Goal: Task Accomplishment & Management: Complete application form

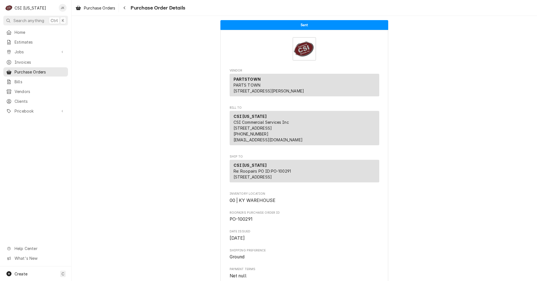
scroll to position [303, 0]
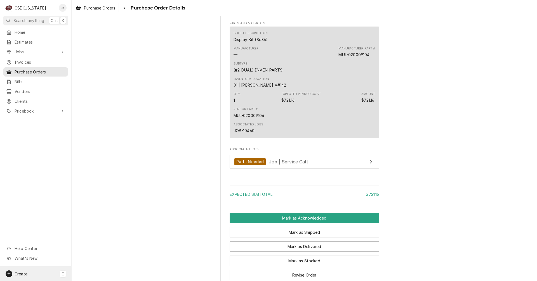
click at [28, 274] on div "Create C" at bounding box center [35, 274] width 71 height 15
click at [88, 217] on div "Job" at bounding box center [104, 216] width 37 height 6
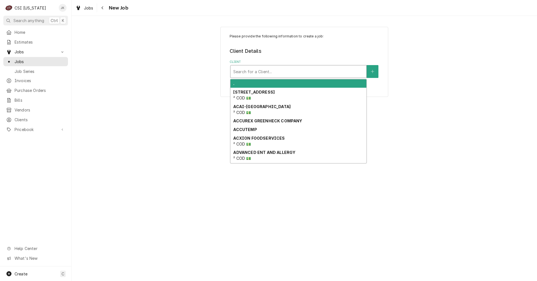
click at [263, 73] on div "Client" at bounding box center [298, 72] width 130 height 10
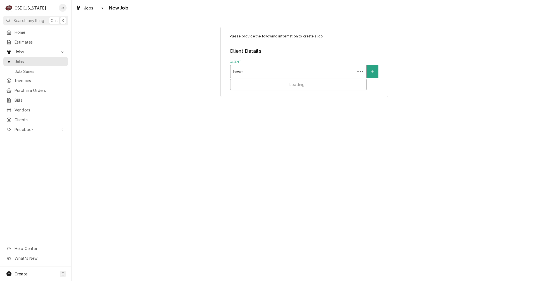
type input "bever"
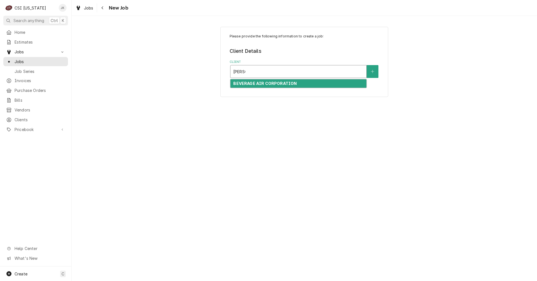
click at [266, 85] on strong "BEVERAGE AIR CORPORATION" at bounding box center [264, 83] width 63 height 5
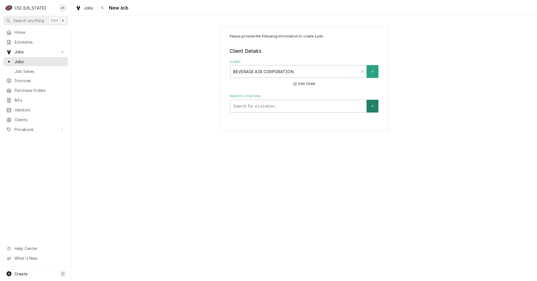
click at [372, 105] on icon "Create New Location" at bounding box center [372, 106] width 3 height 4
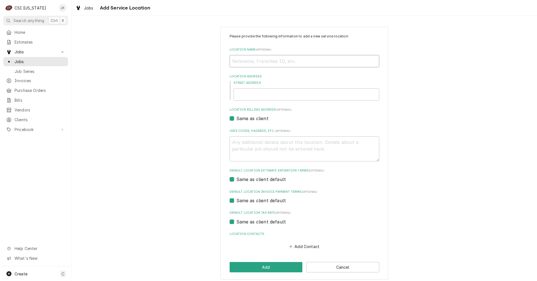
click at [237, 61] on input "Location Name ( optional )" at bounding box center [304, 61] width 150 height 12
type textarea "x"
type input "H"
type textarea "x"
type input "Ho"
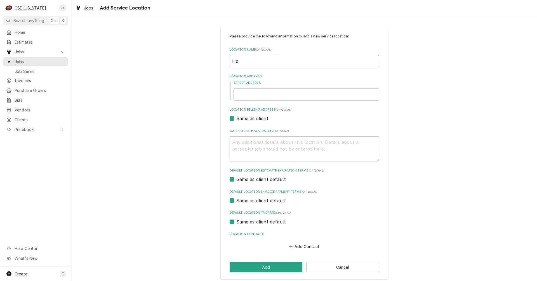
type textarea "x"
type input "Hod"
type textarea "x"
type input "Hodg"
type textarea "x"
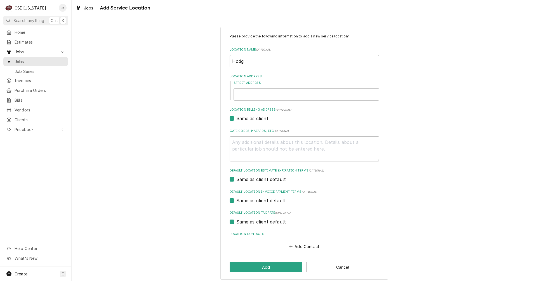
type input "Hodge"
type textarea "x"
type input "Hodgen"
type textarea "x"
type input "Hodgenv"
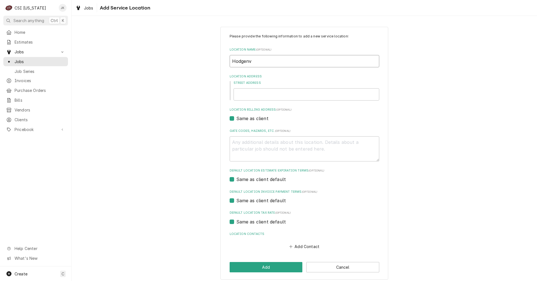
type textarea "x"
type input "Hodgenvi"
type textarea "x"
type input "Hodgenvil"
type textarea "x"
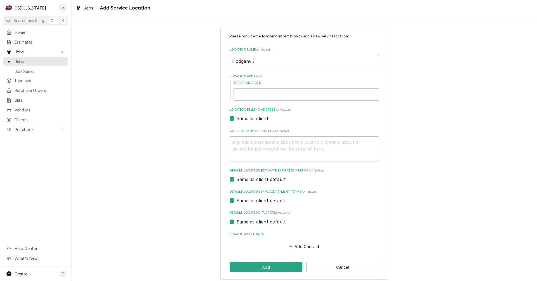
type input "Hodgenvill"
type textarea "x"
type input "Hodgenville"
type textarea "x"
type input "Hodgenville"
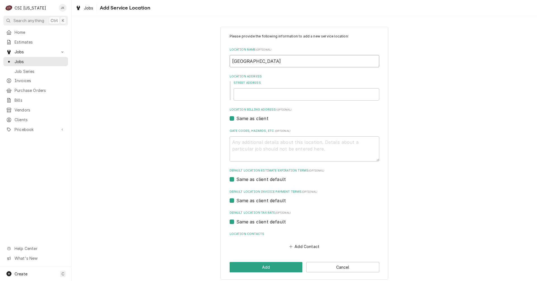
type textarea "x"
type input "Hodgenville E"
type textarea "x"
type input "Hodgenville El"
type textarea "x"
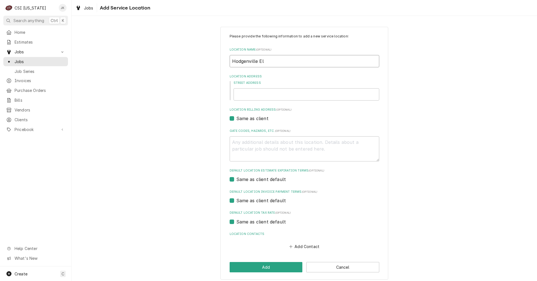
type input "Hodgenville Ele"
type textarea "x"
type input "Hodgenville Elem"
type textarea "x"
type input "Hodgenville Eleme"
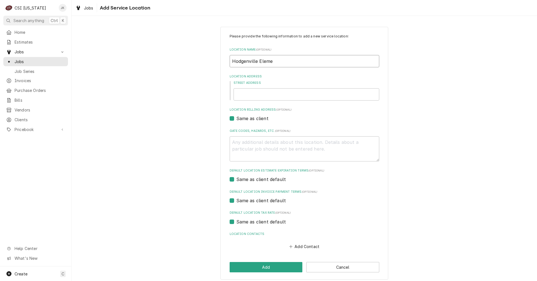
type textarea "x"
type input "Hodgenville Elemen"
type textarea "x"
type input "Hodgenville Elemenr"
type textarea "x"
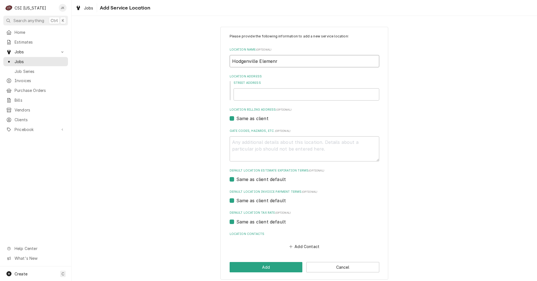
type input "Hodgenville Elemen"
type textarea "x"
type input "Hodgenville Element"
type textarea "x"
type input "Hodgenville Elementa"
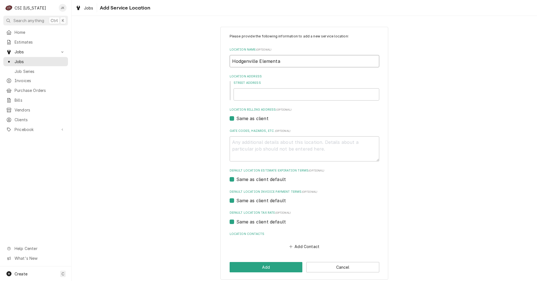
type textarea "x"
type input "Hodgenville Elementar"
type textarea "x"
type input "Hodgenville Elementary"
type textarea "x"
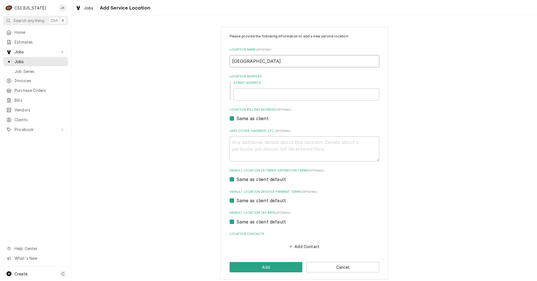
type input "Hodgenville Elementary"
click at [257, 92] on input "Street Address" at bounding box center [306, 94] width 146 height 12
type input "3"
type textarea "x"
type input "33"
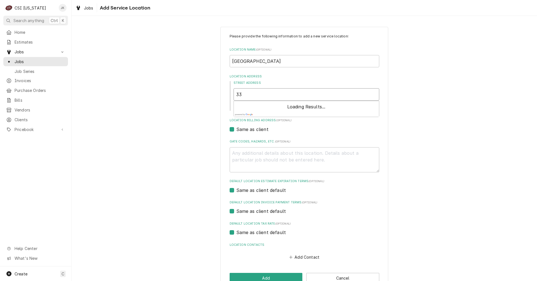
type textarea "x"
type input "33"
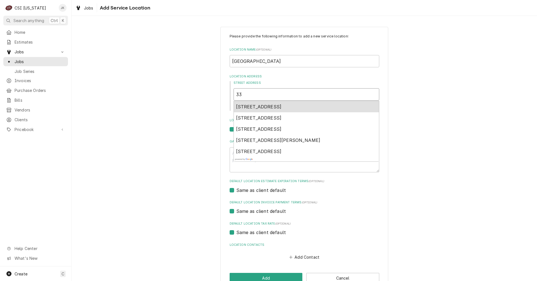
type textarea "x"
type input "33 E"
type textarea "x"
type input "33 Ea"
type textarea "x"
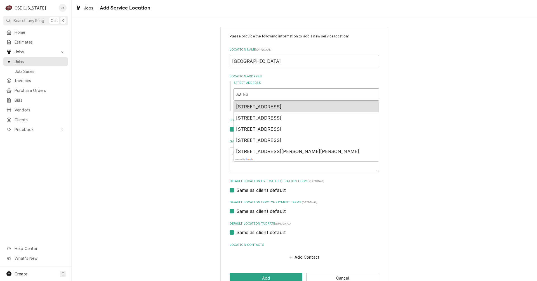
type input "33 Eag"
type textarea "x"
type input "33 Eagk"
type textarea "x"
type input "33 Eagke"
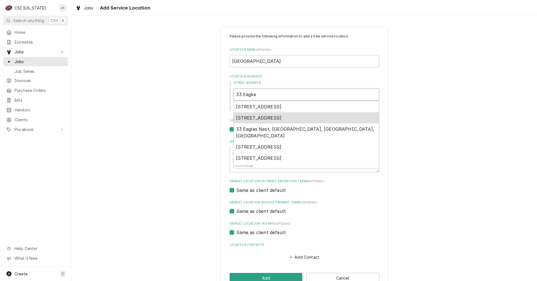
click at [281, 120] on span "33 Eagle Ln, Hodgenville, KY, USA" at bounding box center [259, 118] width 46 height 6
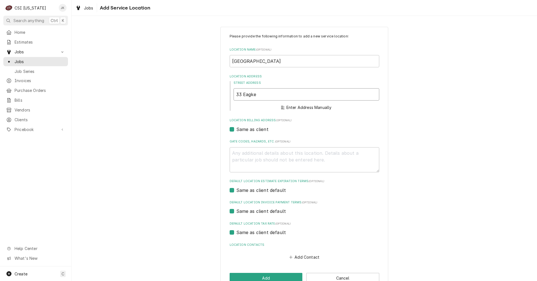
type textarea "x"
type input "33 Eagle Ln"
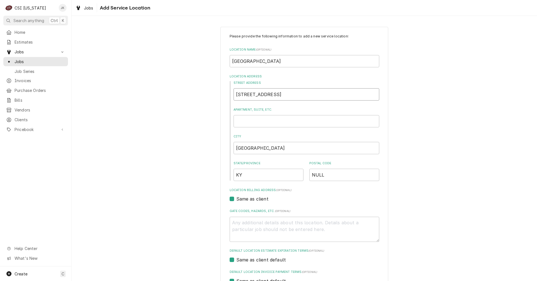
type textarea "x"
type input "33 Eagle Ln"
drag, startPoint x: 324, startPoint y: 176, endPoint x: 308, endPoint y: 176, distance: 16.8
click at [309, 176] on input "NULL" at bounding box center [344, 175] width 70 height 12
type textarea "x"
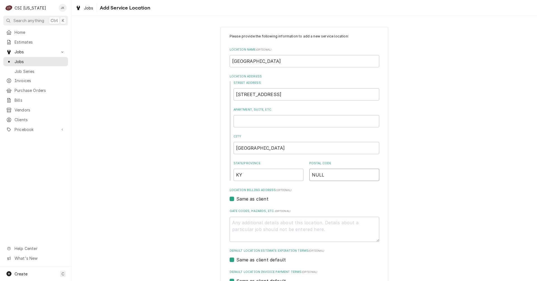
type input "4"
type textarea "x"
type input "42"
type textarea "x"
type input "427"
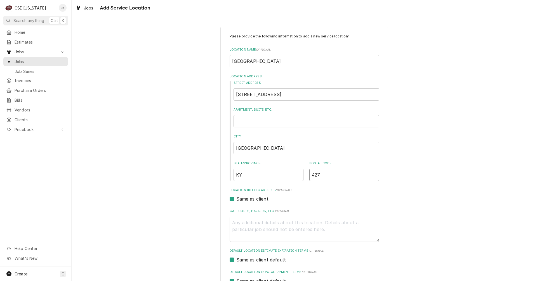
type textarea "x"
type input "4274"
type textarea "x"
type input "42748"
type textarea "x"
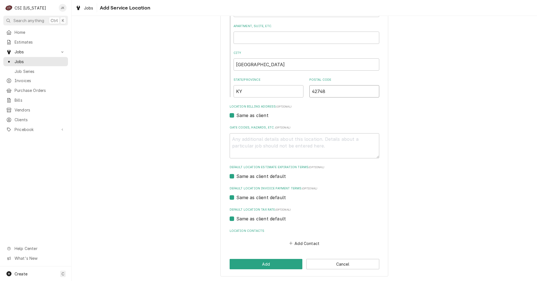
scroll to position [84, 0]
type input "42748"
click at [289, 243] on icon "Location Contacts" at bounding box center [290, 243] width 3 height 4
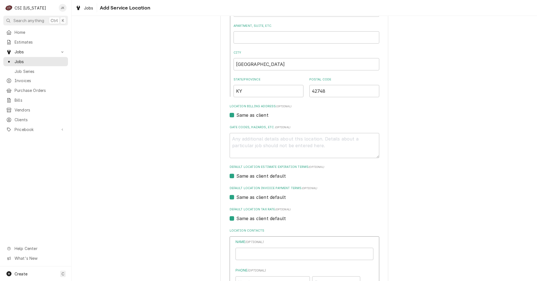
type textarea "x"
click at [265, 256] on input "Location Name ( optional )" at bounding box center [304, 254] width 138 height 12
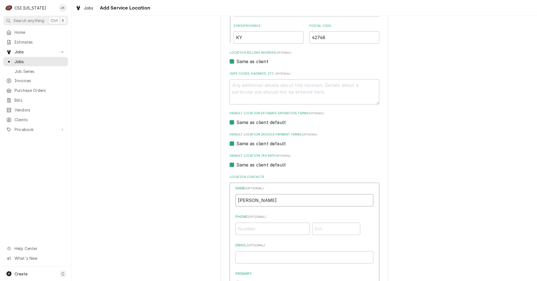
scroll to position [140, 0]
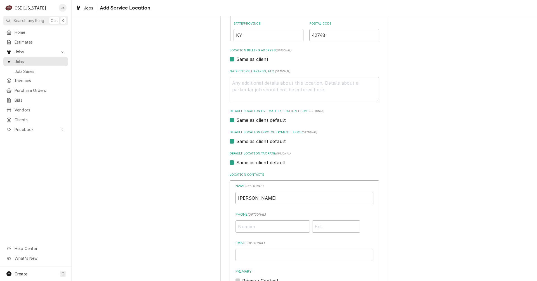
type input "Stephanie Utley"
click at [262, 225] on input "Phone ( optional )" at bounding box center [272, 226] width 74 height 12
drag, startPoint x: 271, startPoint y: 229, endPoint x: 248, endPoint y: 226, distance: 23.0
click at [248, 226] on input "(270) 317-3395" at bounding box center [272, 226] width 74 height 12
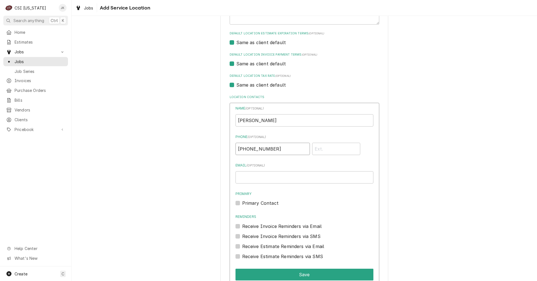
scroll to position [224, 0]
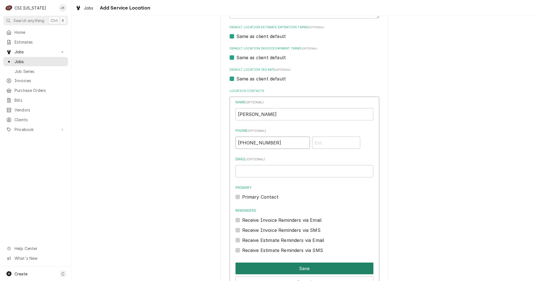
type input "(270) 317-3395"
click at [298, 268] on button "Save" at bounding box center [304, 269] width 138 height 12
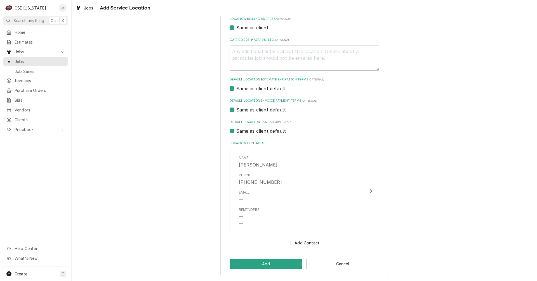
scroll to position [171, 0]
click at [262, 262] on button "Add" at bounding box center [265, 264] width 73 height 10
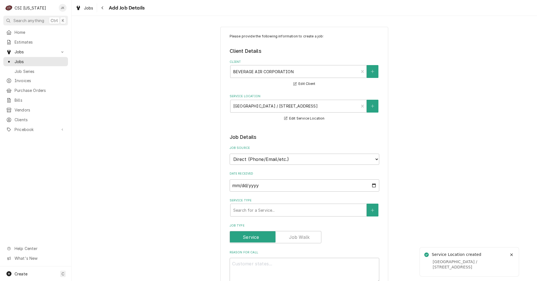
type textarea "x"
click at [286, 158] on select "Direct (Phone/Email/etc.) Service Channel Corrigo Ecotrak Other" at bounding box center [304, 159] width 150 height 11
select select "100"
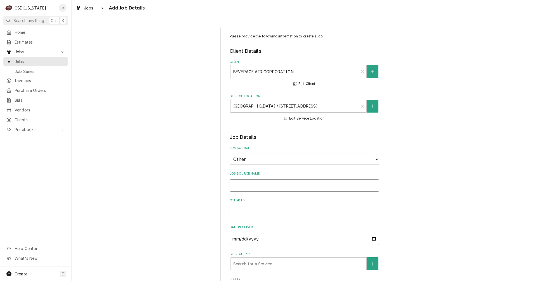
click at [252, 188] on input "Job Source Name" at bounding box center [304, 185] width 150 height 12
type textarea "x"
type input "C"
type textarea "x"
type input "C&"
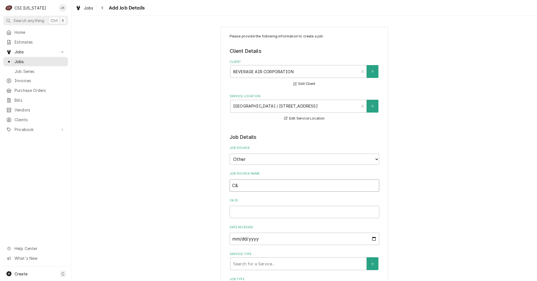
type textarea "x"
type input "C&T"
type textarea "x"
type input "C&T"
type textarea "x"
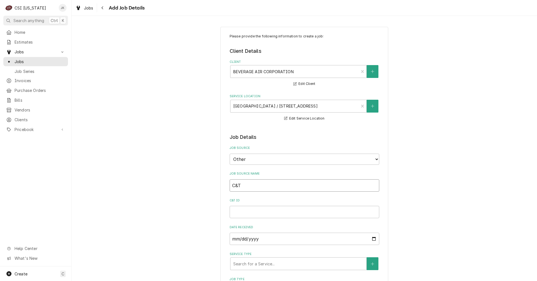
type input "C&T D"
type textarea "x"
type input "C&T De"
type textarea "x"
type input "C&T Des"
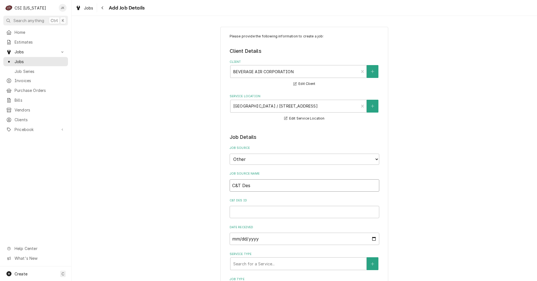
type textarea "x"
type input "C&T Desi"
type textarea "x"
type input "C&T Desig"
type textarea "x"
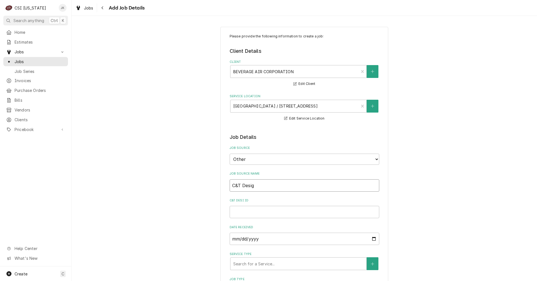
type input "C&T Design"
type textarea "x"
type input "C&T Design"
click at [253, 213] on input "C&T Design ID" at bounding box center [304, 212] width 150 height 12
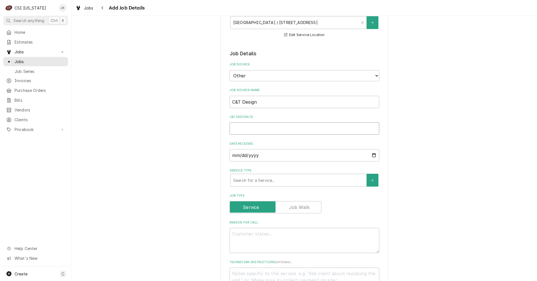
scroll to position [84, 0]
click at [264, 77] on select "Direct (Phone/Email/etc.) Service Channel Corrigo Ecotrak Other" at bounding box center [304, 75] width 150 height 11
select select "0"
click at [229, 70] on select "Direct (Phone/Email/etc.) Service Channel Corrigo Ecotrak Other" at bounding box center [304, 75] width 150 height 11
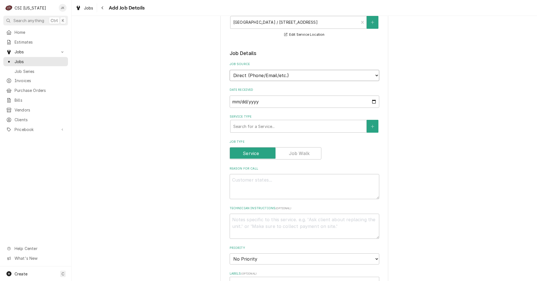
type textarea "x"
click at [261, 128] on div "Service Type" at bounding box center [298, 126] width 130 height 10
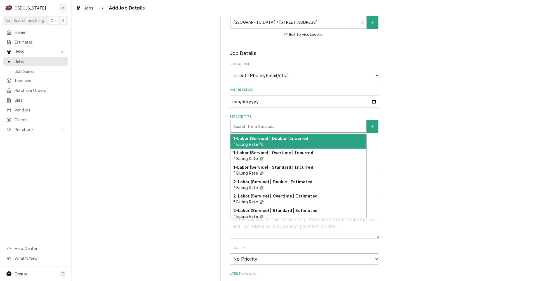
type input "s"
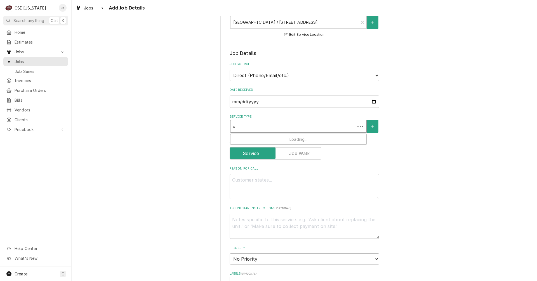
type textarea "x"
type input "se"
type textarea "x"
type input "ser"
type textarea "x"
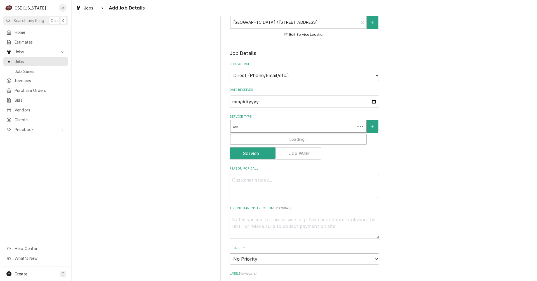
type input "serv"
type textarea "x"
type input "servi"
type textarea "x"
type input "servic"
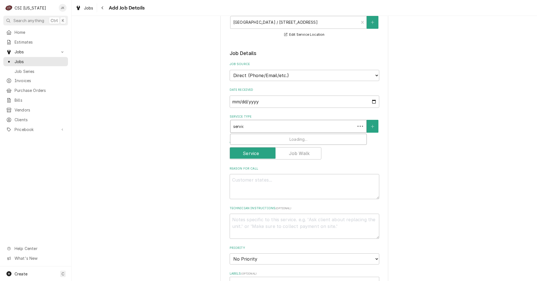
type textarea "x"
type input "service"
type textarea "x"
type input "service"
type textarea "x"
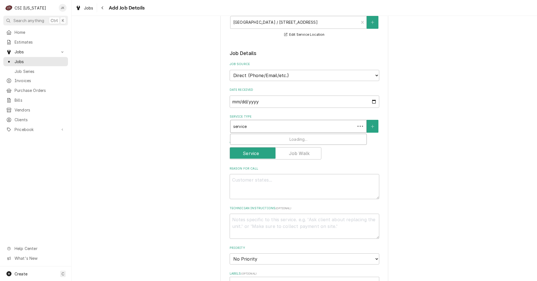
type input "service c"
type textarea "x"
type input "service ca"
type textarea "x"
type input "service cal"
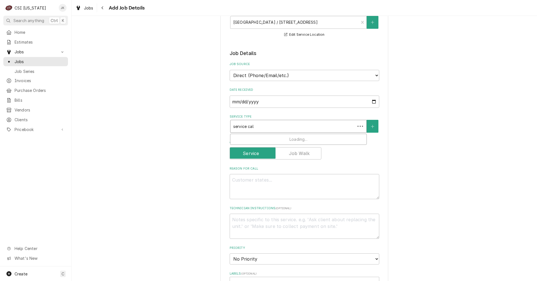
type textarea "x"
type input "service call"
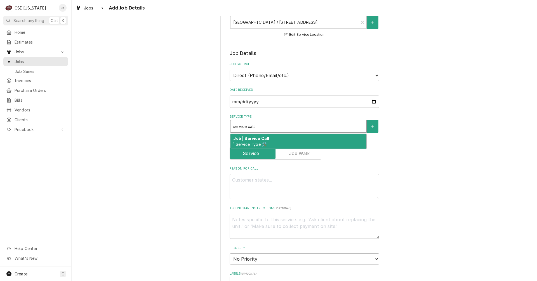
click at [265, 140] on strong "Job | Service Call" at bounding box center [251, 138] width 36 height 5
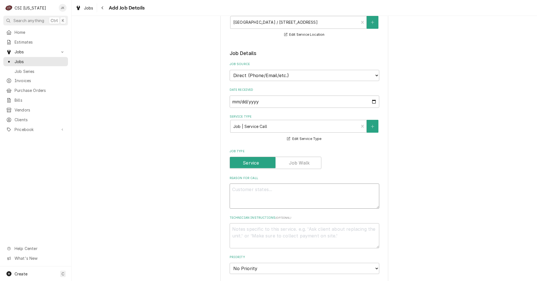
click at [256, 191] on textarea "Reason For Call" at bounding box center [304, 196] width 150 height 25
type textarea "x"
type textarea "C"
type textarea "x"
type textarea "Ca"
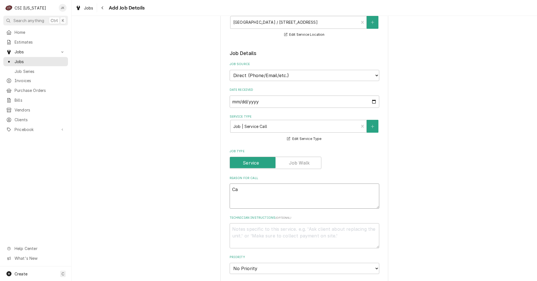
type textarea "x"
type textarea "Cal"
type textarea "x"
type textarea "Call"
type textarea "x"
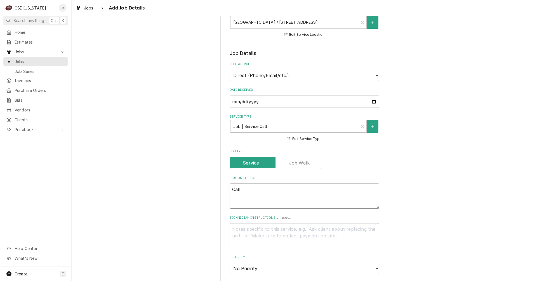
type textarea "Calle"
type textarea "x"
type textarea "Called"
type textarea "x"
type textarea "Calledi"
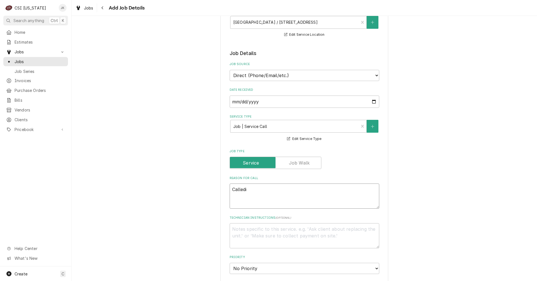
type textarea "x"
type textarea "Calledin"
type textarea "x"
type textarea "Calledi"
type textarea "x"
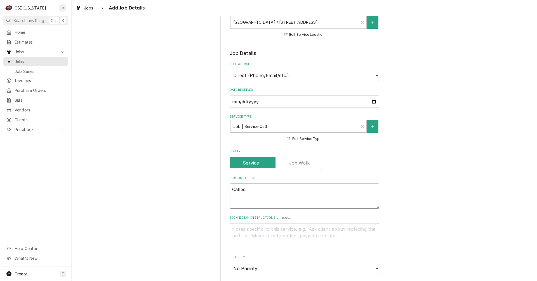
type textarea "Called"
type textarea "x"
type textarea "Called"
type textarea "x"
type textarea "Called i"
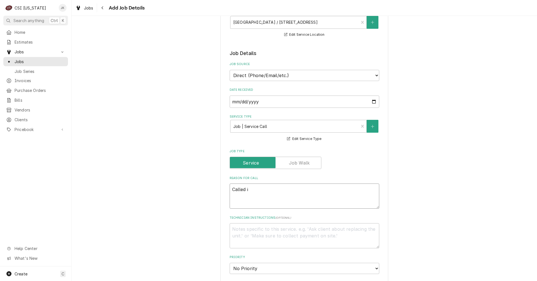
type textarea "x"
type textarea "Called in"
type textarea "x"
type textarea "Called in"
type textarea "x"
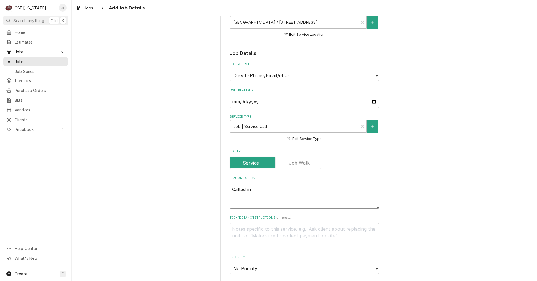
type textarea "Called in b"
type textarea "x"
type textarea "Called in by"
type textarea "x"
type textarea "Called in by"
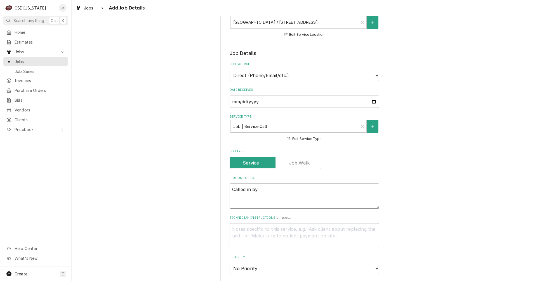
type textarea "x"
type textarea "Called in by D"
type textarea "x"
type textarea "Called in by Da"
type textarea "x"
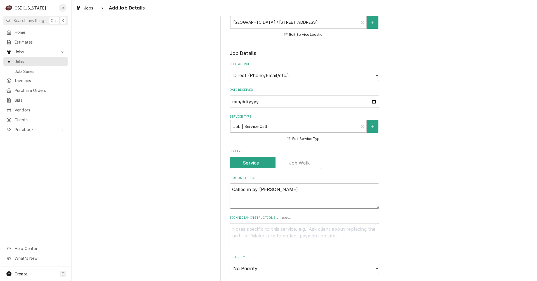
type textarea "Called in by Dal"
type textarea "x"
type textarea "Called in by Dale"
type textarea "x"
type textarea "Called in by Dale"
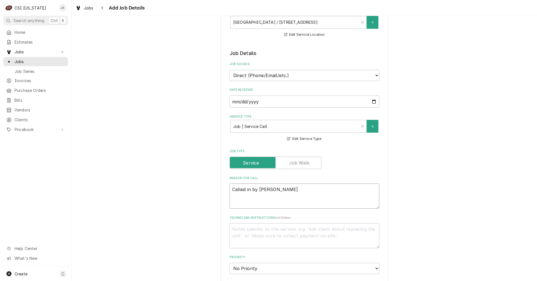
type textarea "x"
type textarea "Called in by Dale a"
type textarea "x"
type textarea "Called in by Dale at"
type textarea "x"
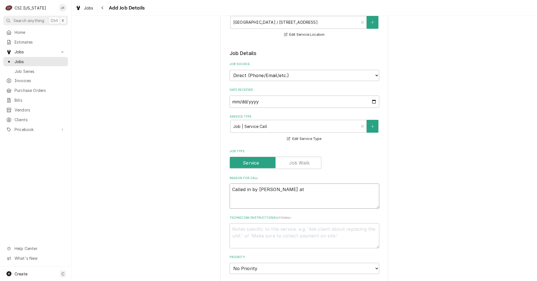
type textarea "Called in by Dale at"
type textarea "x"
type textarea "Called in by Dale at C"
type textarea "x"
type textarea "Called in by Dale at C&"
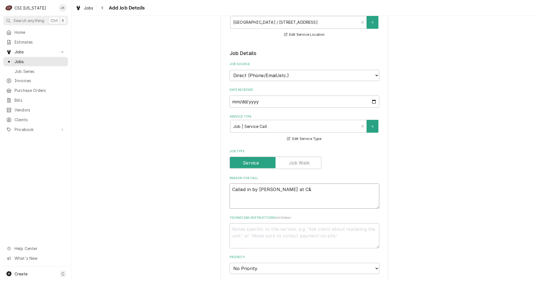
type textarea "x"
type textarea "Called in by Dale at C&T"
type textarea "x"
type textarea "Called in by Dale at C&T"
type textarea "x"
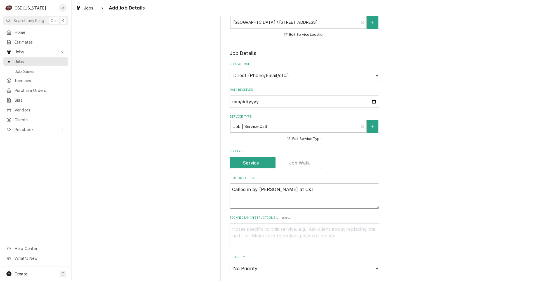
type textarea "Called in by Dale at C&T n"
type textarea "x"
type textarea "Called in by Dale at C&T ni"
type textarea "x"
type textarea "Called in by Dale at C&T nit"
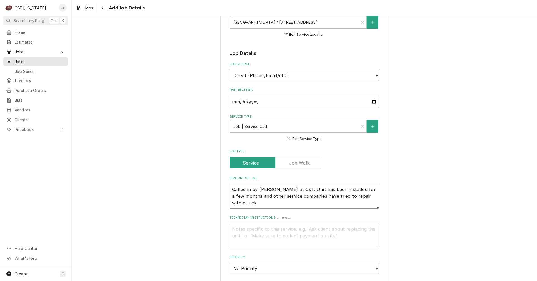
drag, startPoint x: 347, startPoint y: 196, endPoint x: 358, endPoint y: 196, distance: 11.2
click at [358, 196] on textarea "Called in by Dale at C&T. Unit has been installed for a few months and other se…" at bounding box center [304, 196] width 150 height 25
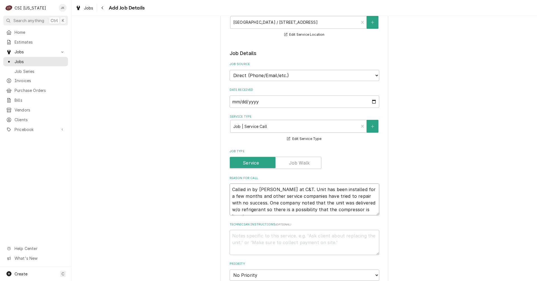
drag, startPoint x: 343, startPoint y: 209, endPoint x: 226, endPoint y: 187, distance: 119.4
click at [226, 187] on div "Please provide the following information to create a job: Client Details Client…" at bounding box center [304, 234] width 168 height 582
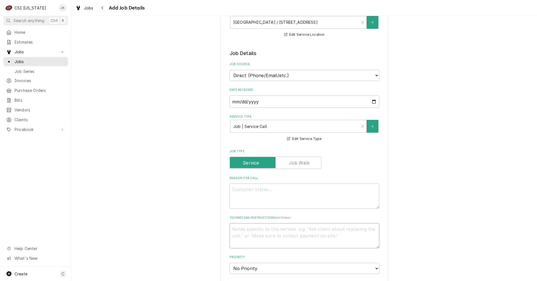
click at [232, 236] on textarea "Technician Instructions ( optional )" at bounding box center [304, 235] width 150 height 25
paste textarea "Called in by Dale at C&T. Unit has been installed for a few months and other se…"
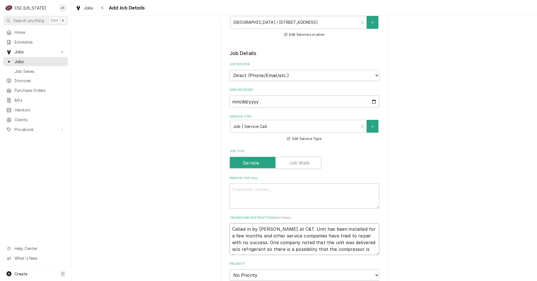
scroll to position [4, 0]
click at [236, 188] on textarea "Reason For Call" at bounding box center [304, 196] width 150 height 25
paste textarea "Manufacturer: Beverage Air Model # VMHC-7-1-G Serial # 0012097-32436-0 maybe a …"
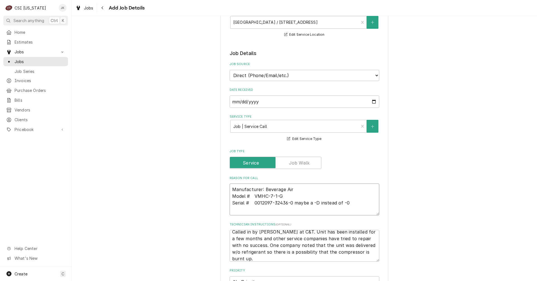
click at [287, 203] on textarea "Manufacturer: Beverage Air Model # VMHC-7-1-G Serial # 0012097-32436-0 maybe a …" at bounding box center [304, 200] width 150 height 32
click at [347, 203] on textarea "Manufacturer: Beverage Air Model # VMHC-7-1-G Serial # 0012097-32436-0 (maybe a…" at bounding box center [304, 200] width 150 height 32
click at [291, 203] on textarea "Manufacturer: Beverage Air Model # VMHC-7-1-G Serial # 0012097-32436-0 (maybe a…" at bounding box center [304, 200] width 150 height 32
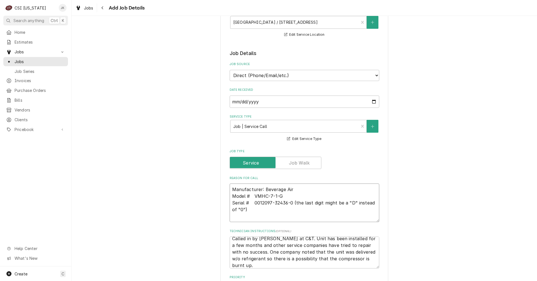
drag, startPoint x: 244, startPoint y: 209, endPoint x: 271, endPoint y: 219, distance: 28.7
click at [244, 209] on textarea "Manufacturer: Beverage Air Model # VMHC-7-1-G Serial # 0012097-32436-0 (the las…" at bounding box center [304, 203] width 150 height 39
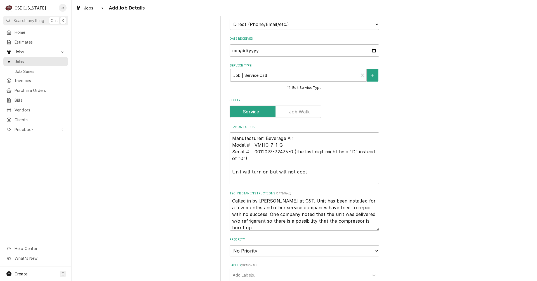
scroll to position [140, 0]
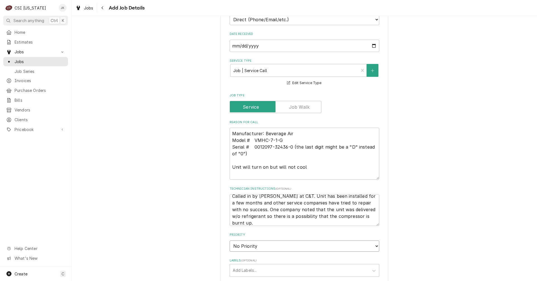
click at [261, 246] on select "No Priority Urgent High Medium Low" at bounding box center [304, 246] width 150 height 11
click at [229, 241] on select "No Priority Urgent High Medium Low" at bounding box center [304, 246] width 150 height 11
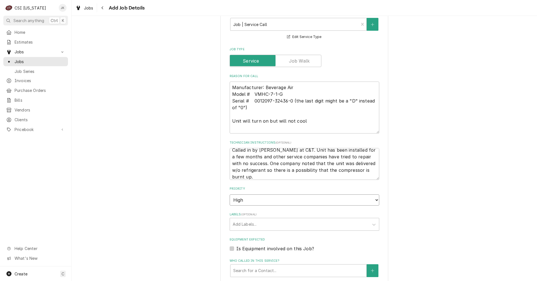
scroll to position [196, 0]
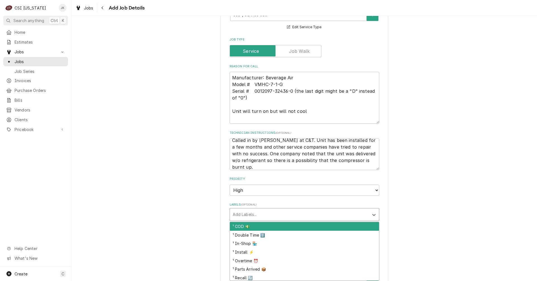
click at [239, 216] on div "Labels" at bounding box center [299, 215] width 133 height 10
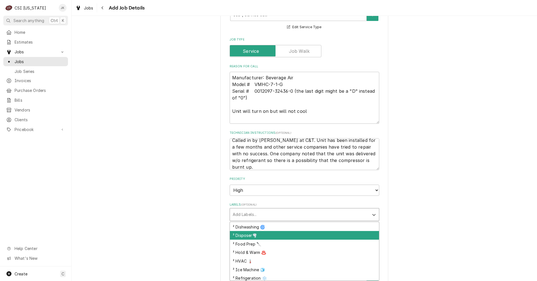
scroll to position [112, 0]
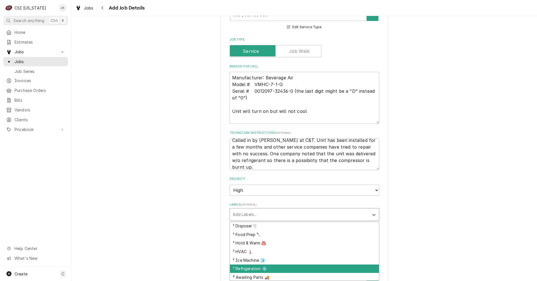
click at [255, 266] on div "² Refrigeration ❄️" at bounding box center [304, 269] width 149 height 9
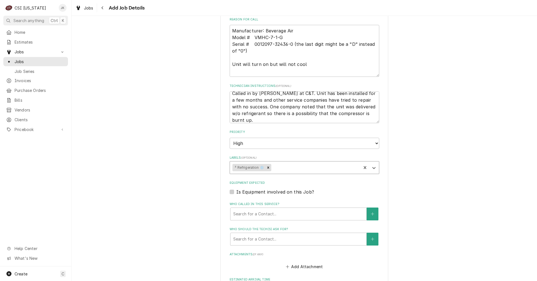
scroll to position [252, 0]
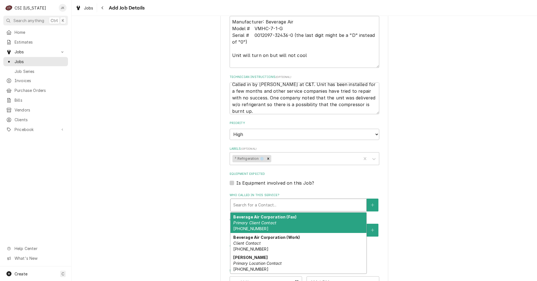
click at [245, 205] on div "Who called in this service?" at bounding box center [298, 205] width 130 height 10
click at [181, 202] on div "Please provide the following information to create a job: Client Details Client…" at bounding box center [304, 79] width 465 height 619
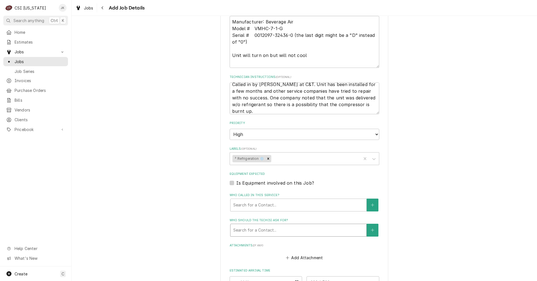
click at [248, 230] on div "Who should the tech(s) ask for?" at bounding box center [298, 230] width 130 height 10
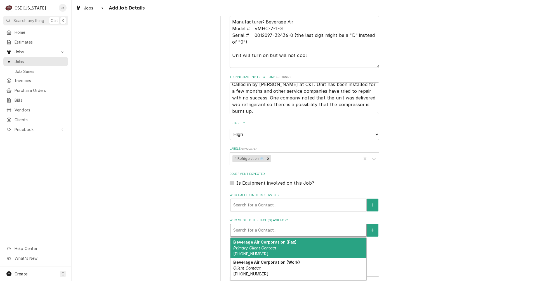
scroll to position [279, 0]
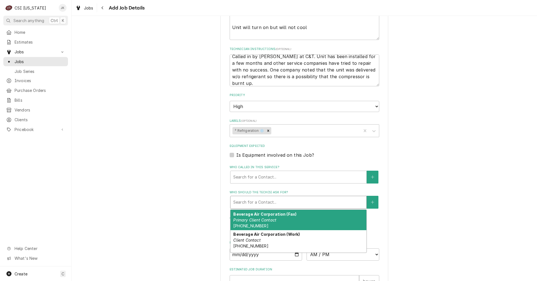
click at [178, 208] on div "Please provide the following information to create a job: Client Details Client…" at bounding box center [304, 51] width 465 height 619
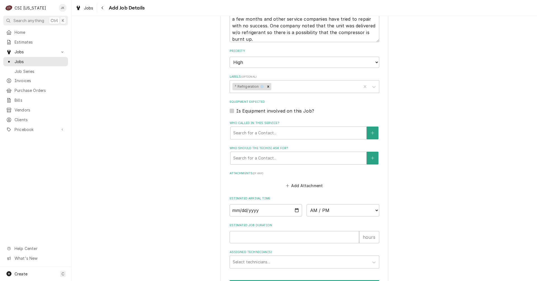
scroll to position [359, 0]
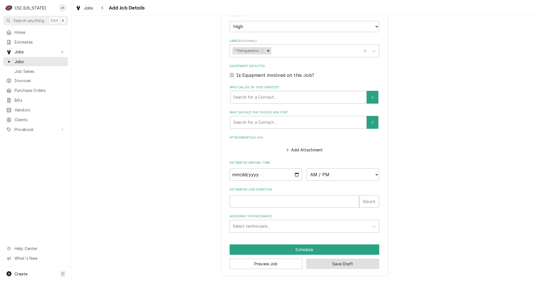
click at [344, 264] on button "Save Draft" at bounding box center [342, 264] width 73 height 10
